Goal: Check status

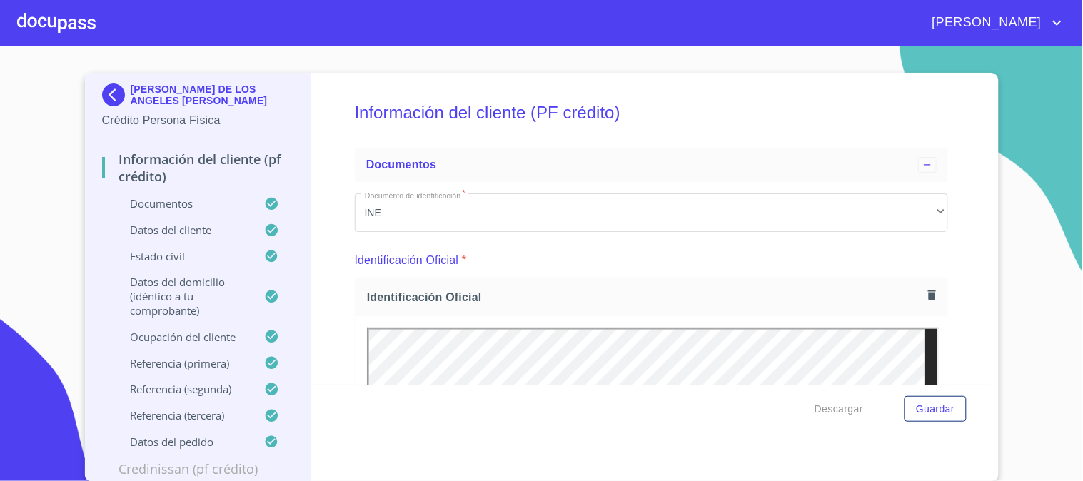
click at [66, 26] on div at bounding box center [56, 23] width 79 height 46
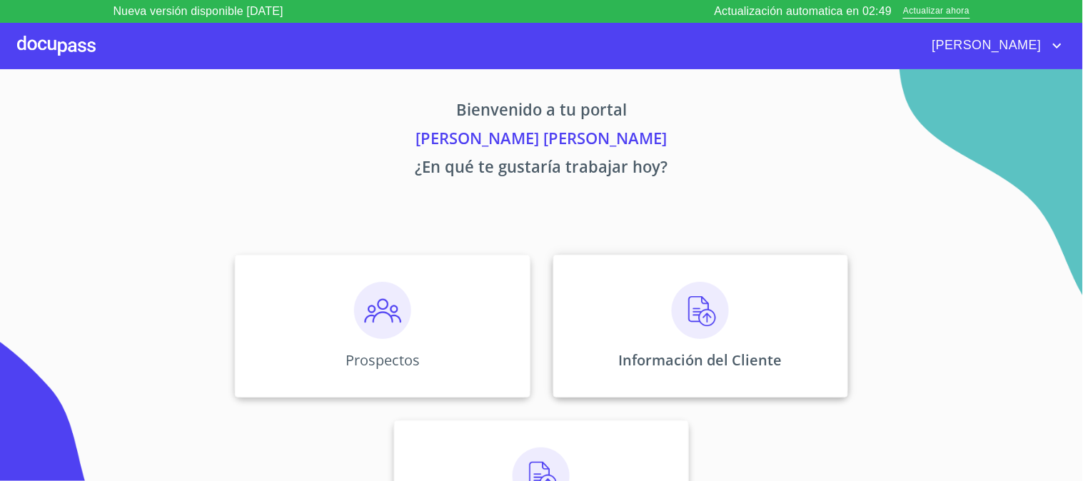
click at [648, 291] on div "Información del Cliente" at bounding box center [700, 326] width 295 height 143
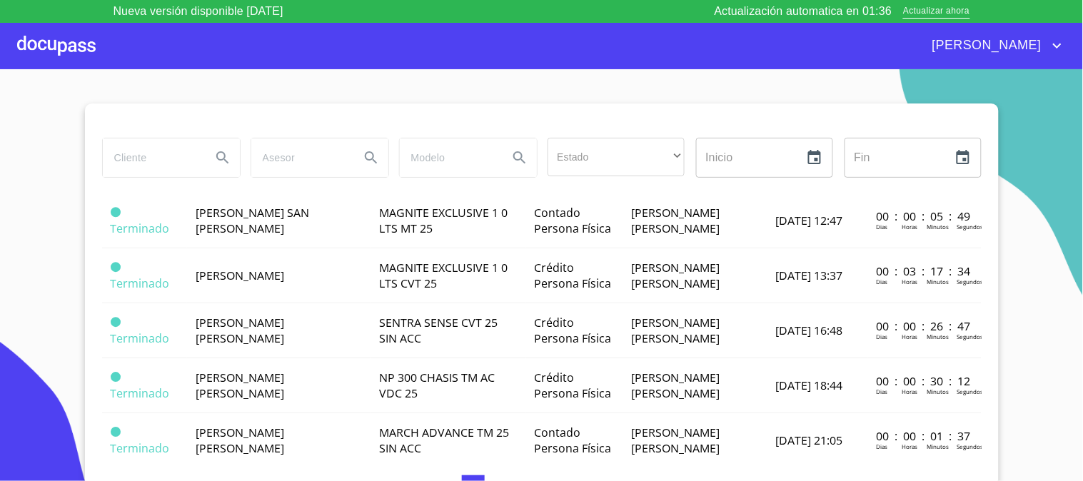
scroll to position [1110, 0]
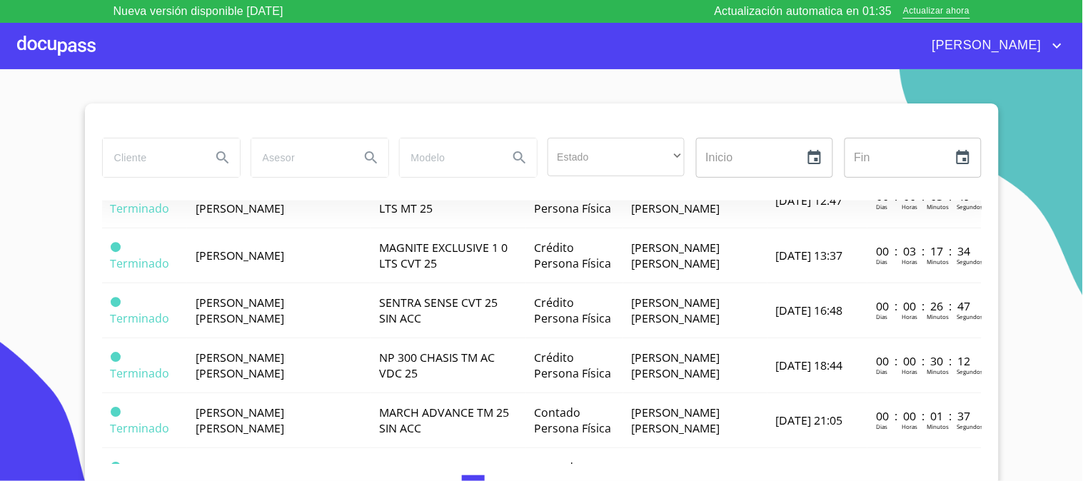
click at [447, 161] on span "KICKS PLAY ADVANCE 1 6 LTS MT 24" at bounding box center [446, 145] width 134 height 31
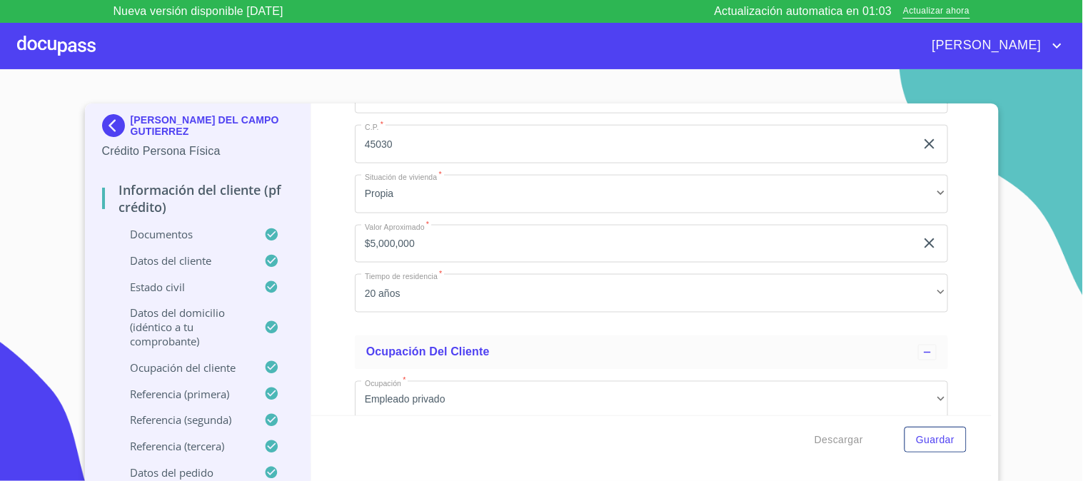
scroll to position [4919, 0]
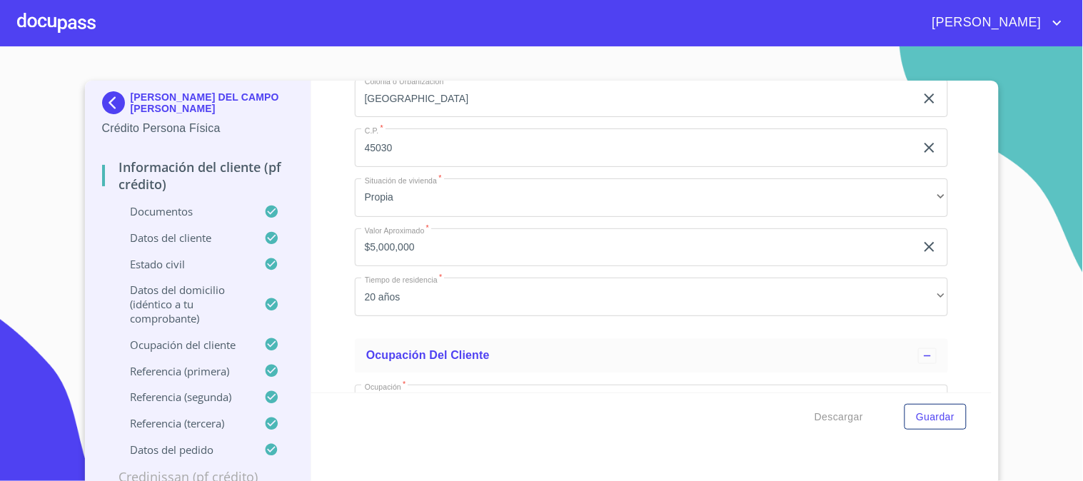
scroll to position [4681, 0]
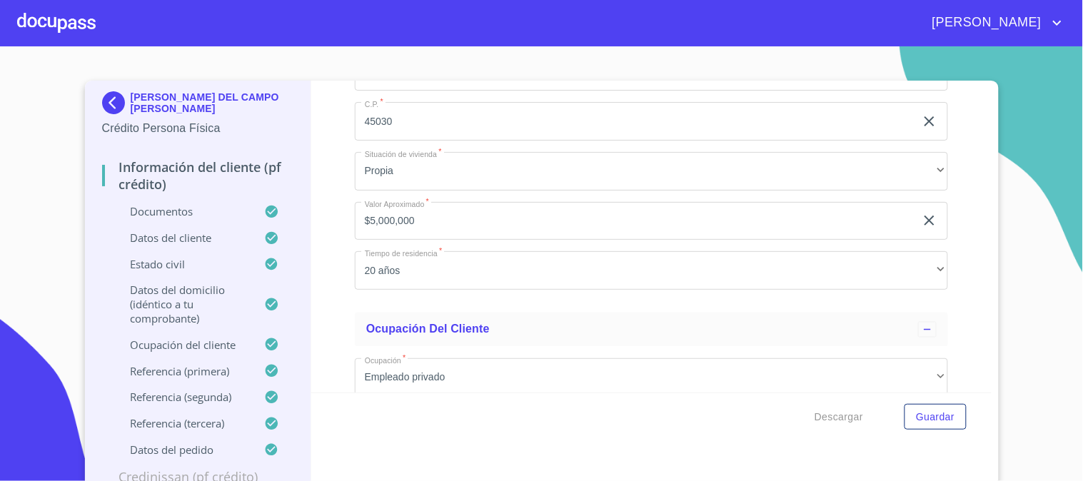
drag, startPoint x: 365, startPoint y: 308, endPoint x: 110, endPoint y: 290, distance: 255.6
click at [110, 290] on div "[PERSON_NAME] DEL CAMPO [PERSON_NAME] Crédito Persona Física Información del cl…" at bounding box center [538, 285] width 907 height 409
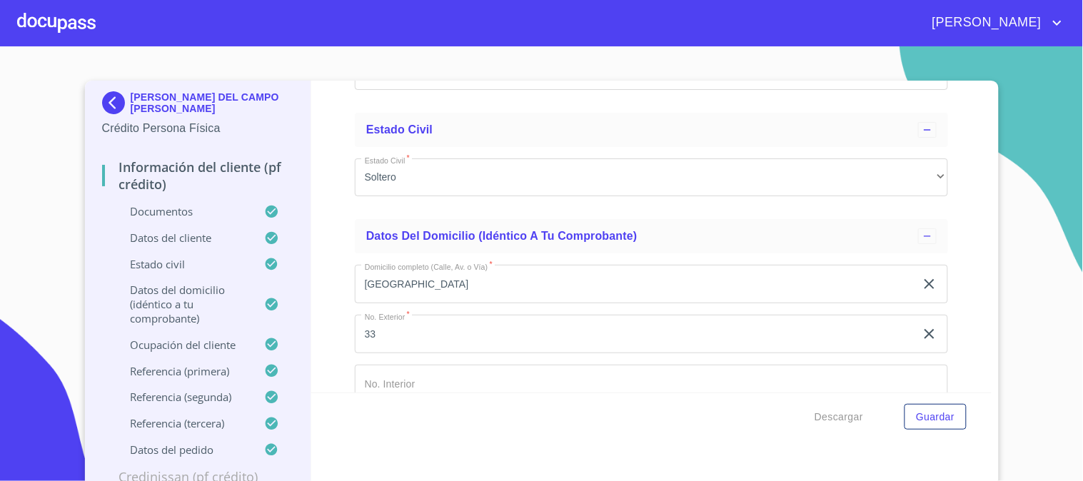
scroll to position [4125, 0]
